Goal: Task Accomplishment & Management: Complete application form

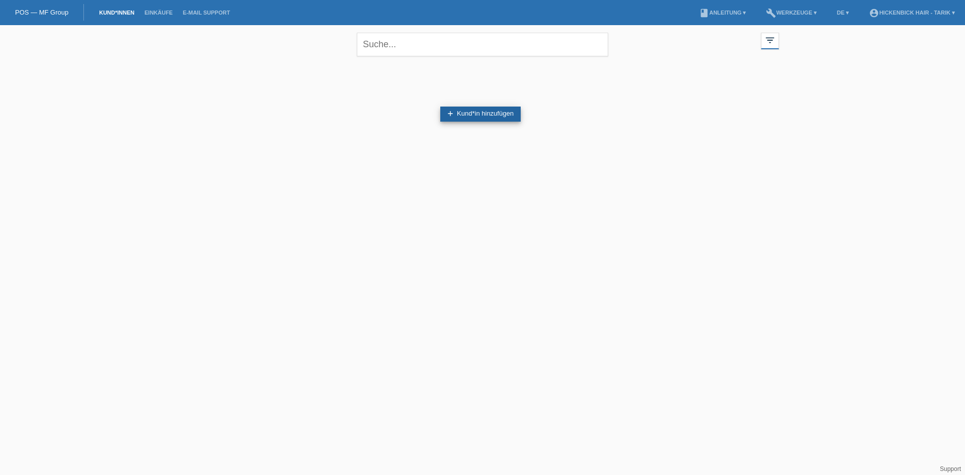
click at [485, 114] on link "add Kund*in hinzufügen" at bounding box center [480, 114] width 80 height 15
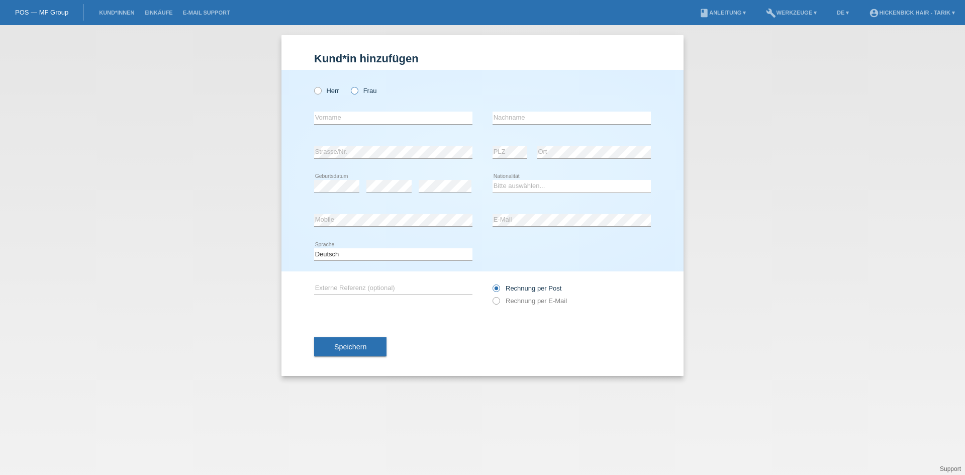
click at [349, 85] on icon at bounding box center [349, 85] width 0 height 0
click at [354, 89] on input "Frau" at bounding box center [354, 90] width 7 height 7
radio input "true"
click at [341, 116] on input "text" at bounding box center [393, 118] width 158 height 13
type input "nergiz"
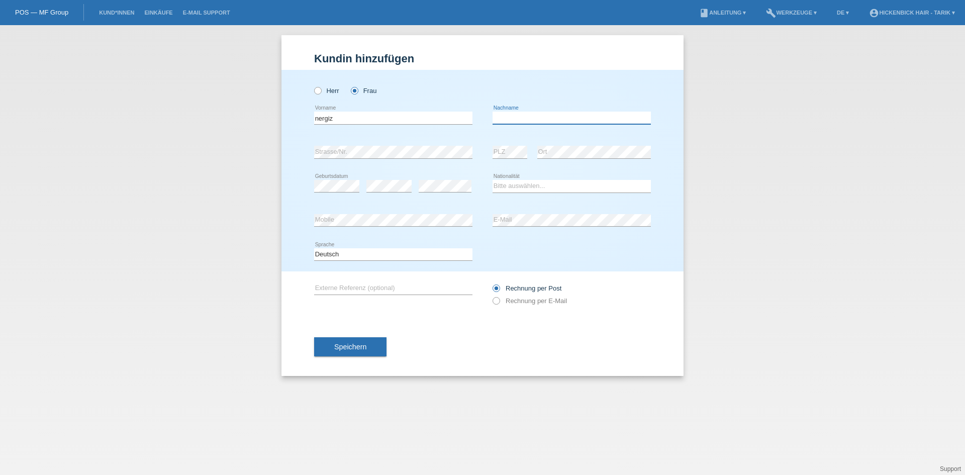
click at [510, 118] on input "text" at bounding box center [572, 118] width 158 height 13
type input "pomier"
click at [513, 186] on select "Bitte auswählen... Schweiz Deutschland Liechtenstein Österreich ------------ Af…" at bounding box center [572, 186] width 158 height 12
select select "CH"
click at [493, 180] on select "Bitte auswählen... Schweiz Deutschland Liechtenstein Österreich ------------ Af…" at bounding box center [572, 186] width 158 height 12
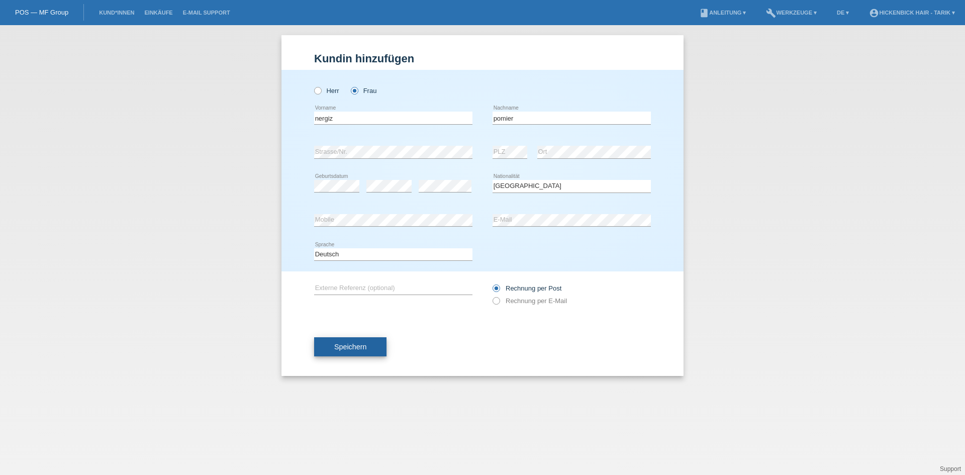
click at [363, 345] on span "Speichern" at bounding box center [350, 347] width 32 height 8
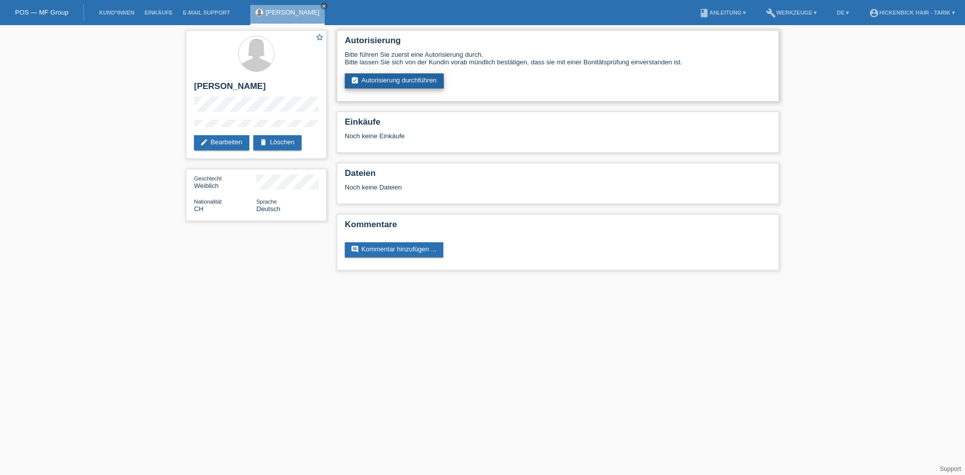
click at [431, 84] on link "assignment_turned_in Autorisierung durchführen" at bounding box center [394, 80] width 99 height 15
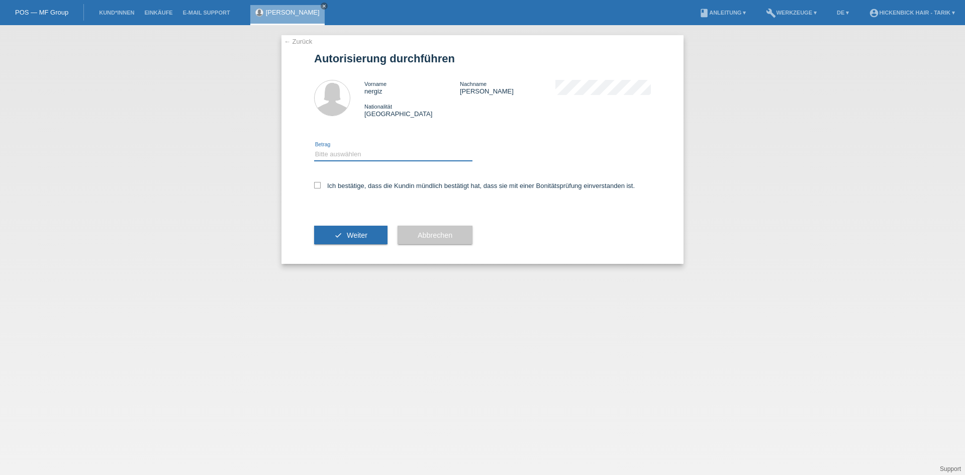
click at [362, 155] on select "Bitte auswählen CHF 1.00 - CHF 499.00 CHF 500.00 - CHF 1'999.00 CHF 2'000.00 - …" at bounding box center [393, 154] width 158 height 12
select select "3"
click at [314, 148] on select "Bitte auswählen CHF 1.00 - CHF 499.00 CHF 500.00 - CHF 1'999.00 CHF 2'000.00 - …" at bounding box center [393, 154] width 158 height 12
click at [318, 187] on icon at bounding box center [317, 185] width 7 height 7
click at [318, 187] on input "Ich bestätige, dass die Kundin mündlich bestätigt hat, dass sie mit einer Bonit…" at bounding box center [317, 185] width 7 height 7
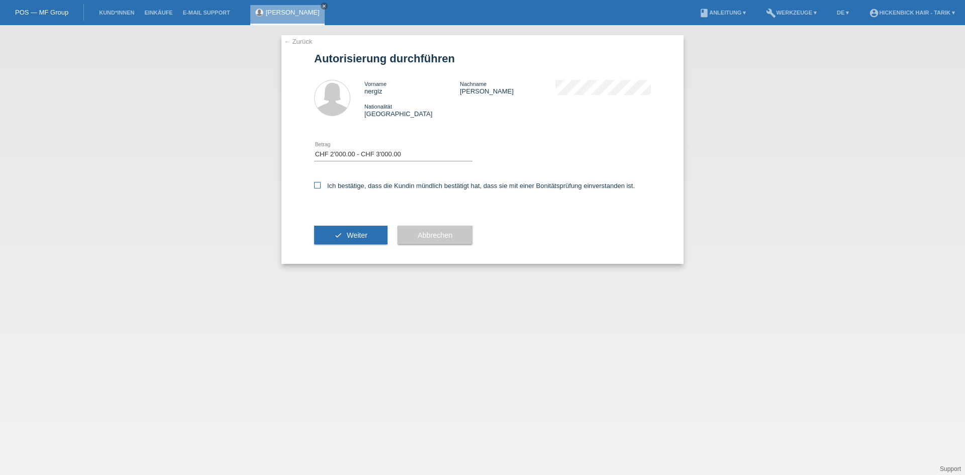
checkbox input "true"
click at [348, 236] on span "Weiter" at bounding box center [357, 235] width 21 height 8
